Goal: Browse casually

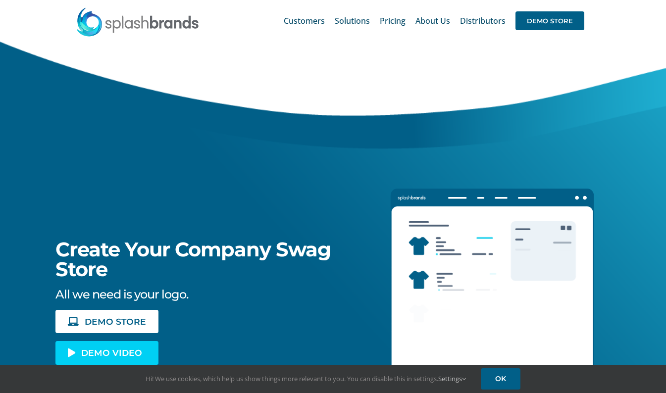
click at [100, 351] on span "DEMO VIDEO" at bounding box center [111, 353] width 61 height 8
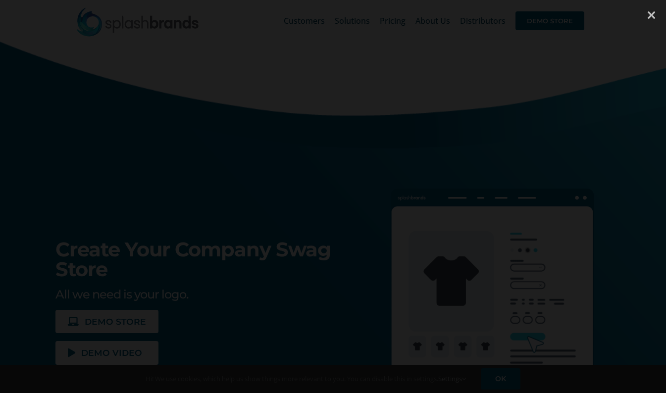
click at [649, 18] on div at bounding box center [651, 15] width 30 height 30
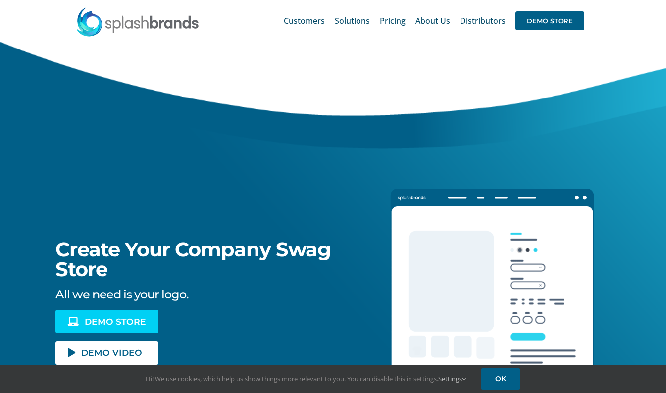
click at [114, 317] on span "DEMO STORE" at bounding box center [115, 321] width 61 height 8
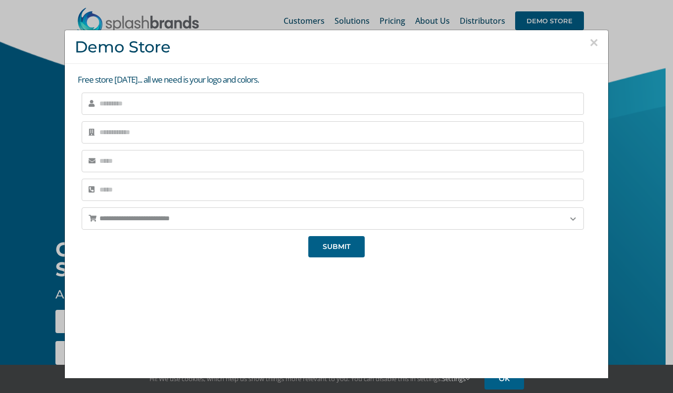
click at [590, 42] on button "×" at bounding box center [594, 42] width 9 height 15
